Goal: Task Accomplishment & Management: Complete application form

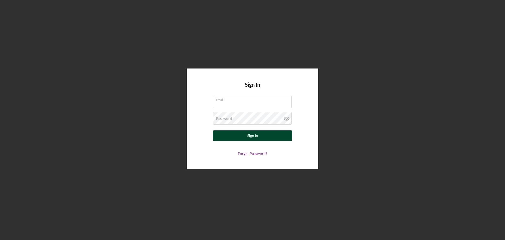
type input "[EMAIL_ADDRESS][DOMAIN_NAME]"
click at [262, 136] on button "Sign In" at bounding box center [252, 135] width 79 height 11
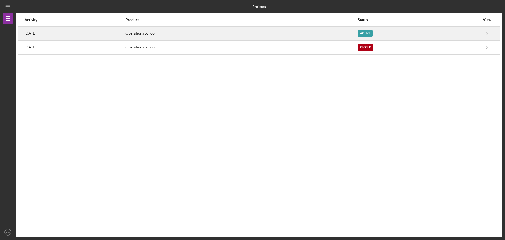
click at [35, 33] on time "3 days ago" at bounding box center [30, 33] width 12 height 4
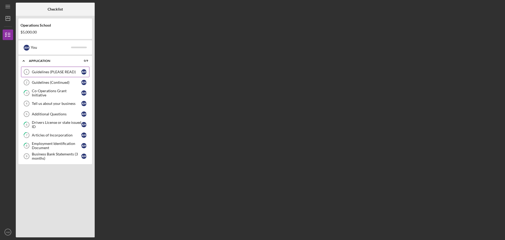
click at [58, 74] on div "Guidelines (PLEASE READ)" at bounding box center [56, 72] width 49 height 4
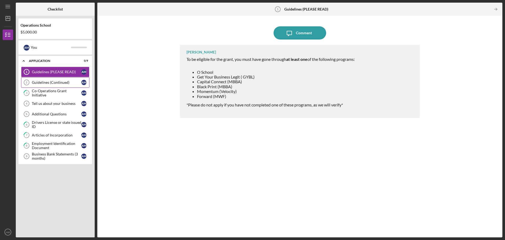
click at [52, 84] on div "Guidelines (Continued)" at bounding box center [56, 82] width 49 height 4
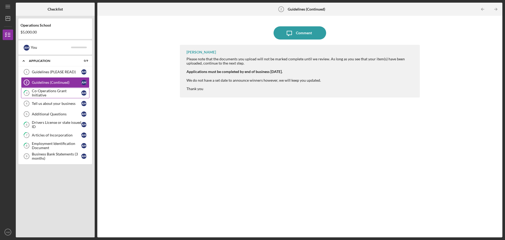
click at [47, 93] on div "Co-Operations Grant Initiative" at bounding box center [56, 93] width 49 height 8
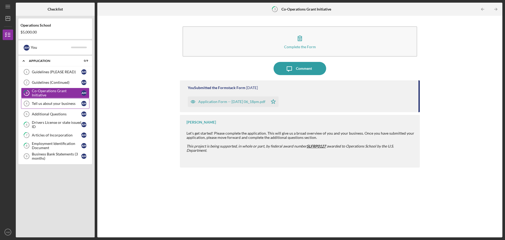
click at [52, 103] on div "Tell us about your business" at bounding box center [56, 103] width 49 height 4
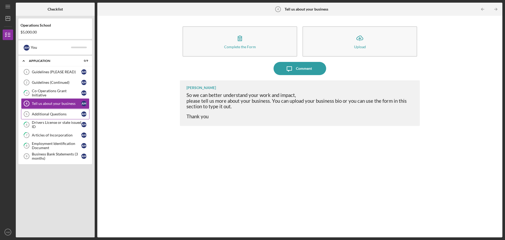
click at [50, 112] on div "Additional Questions" at bounding box center [56, 114] width 49 height 4
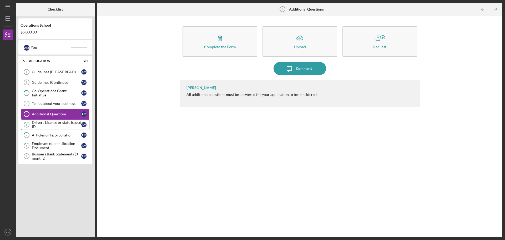
click at [50, 121] on div "Drivers License or state issued ID" at bounding box center [56, 124] width 49 height 8
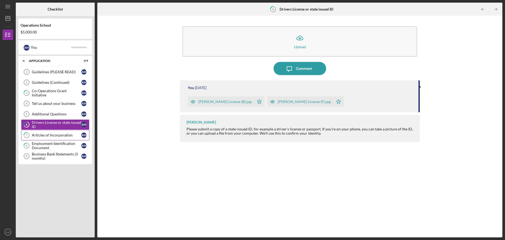
click at [49, 135] on div "Articles of Incorporation" at bounding box center [56, 135] width 49 height 4
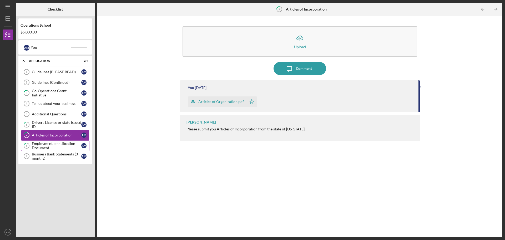
click at [48, 146] on div "Employment Identification Document" at bounding box center [56, 145] width 49 height 8
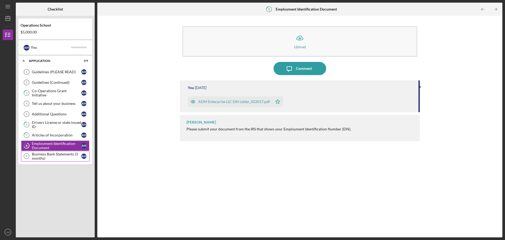
click at [45, 155] on div "Business Bank Statements (3 months)" at bounding box center [56, 156] width 49 height 8
